Goal: Find contact information: Find phone

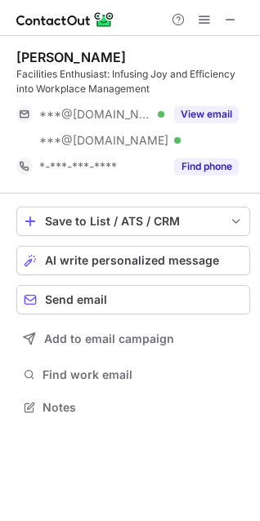
scroll to position [396, 260]
click at [229, 20] on span at bounding box center [230, 19] width 13 height 13
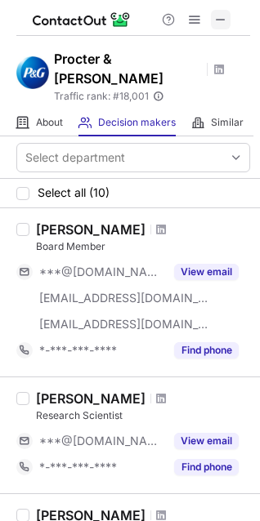
click at [214, 20] on span at bounding box center [220, 19] width 13 height 13
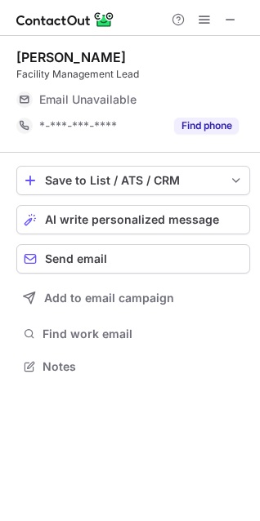
scroll to position [355, 260]
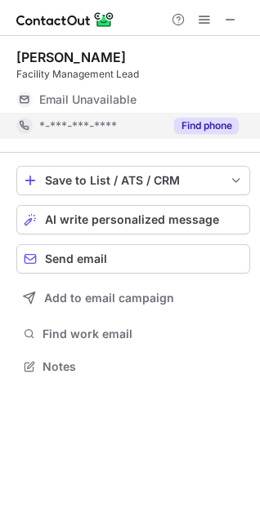
click at [211, 135] on div "Find phone" at bounding box center [201, 126] width 74 height 26
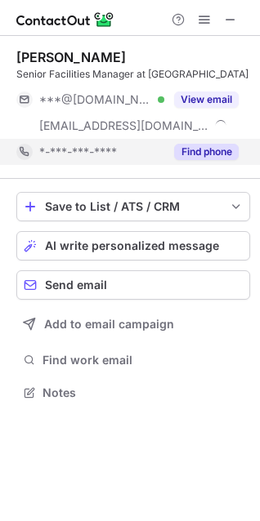
scroll to position [381, 260]
click at [204, 151] on button "Find phone" at bounding box center [206, 152] width 64 height 16
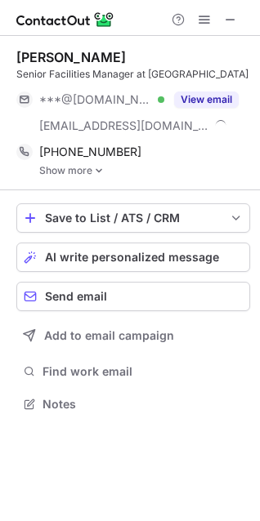
click at [71, 167] on link "Show more" at bounding box center [144, 170] width 211 height 11
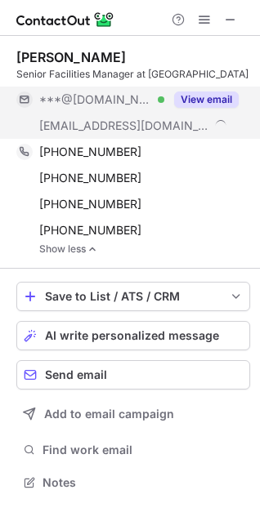
click at [202, 100] on button "View email" at bounding box center [206, 99] width 64 height 16
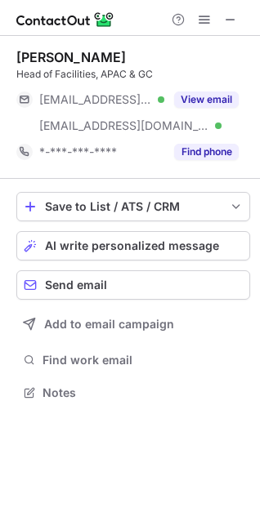
scroll to position [381, 260]
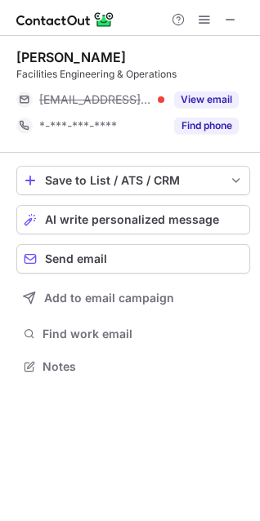
scroll to position [355, 260]
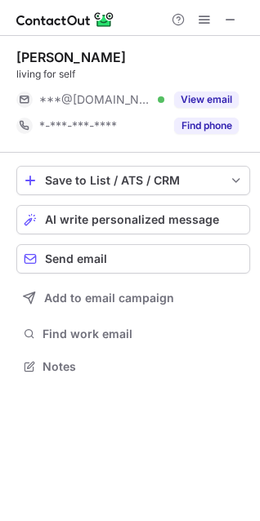
scroll to position [355, 260]
click at [232, 23] on span at bounding box center [230, 19] width 13 height 13
